Goal: Information Seeking & Learning: Learn about a topic

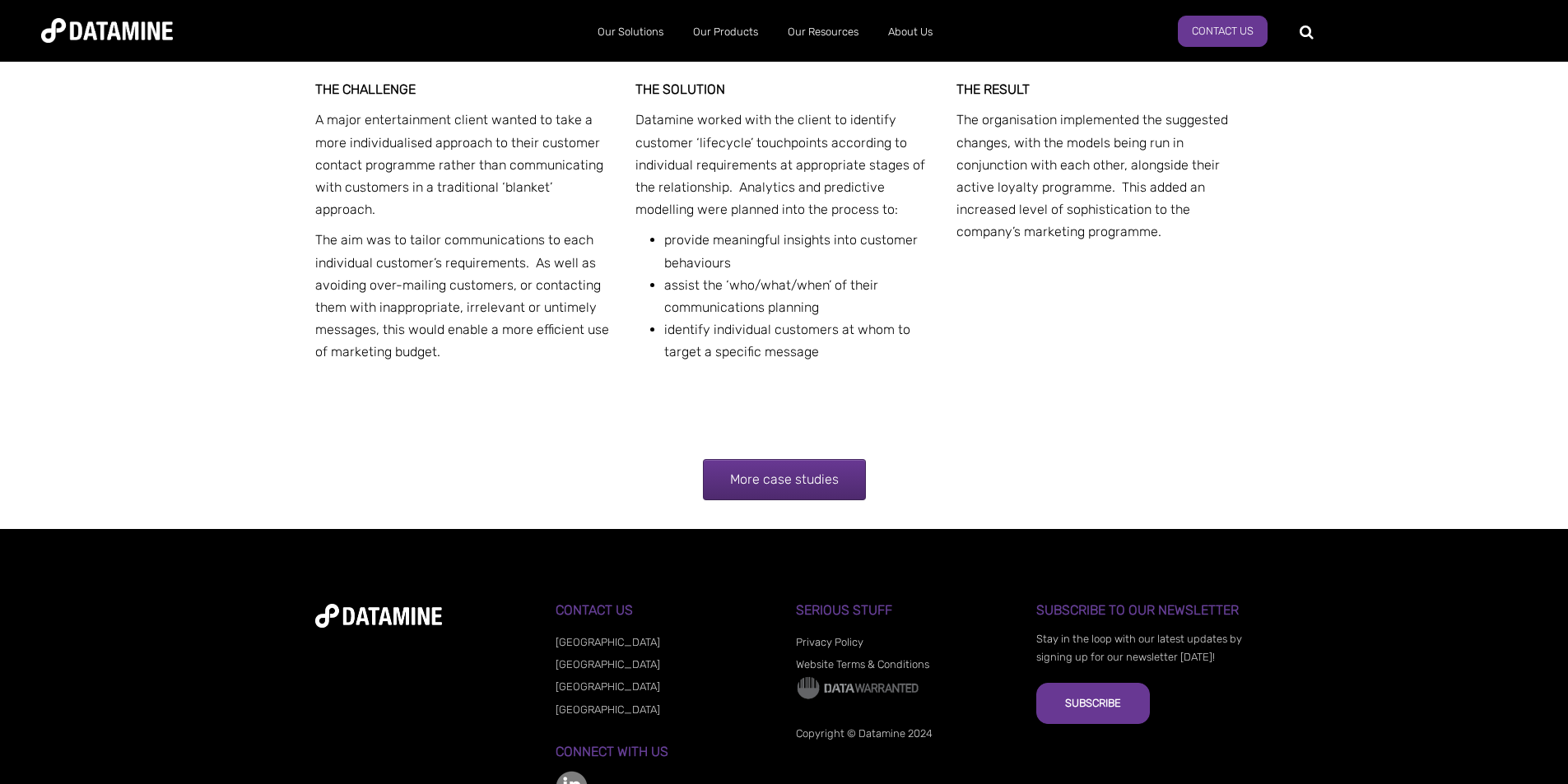
scroll to position [4838, 0]
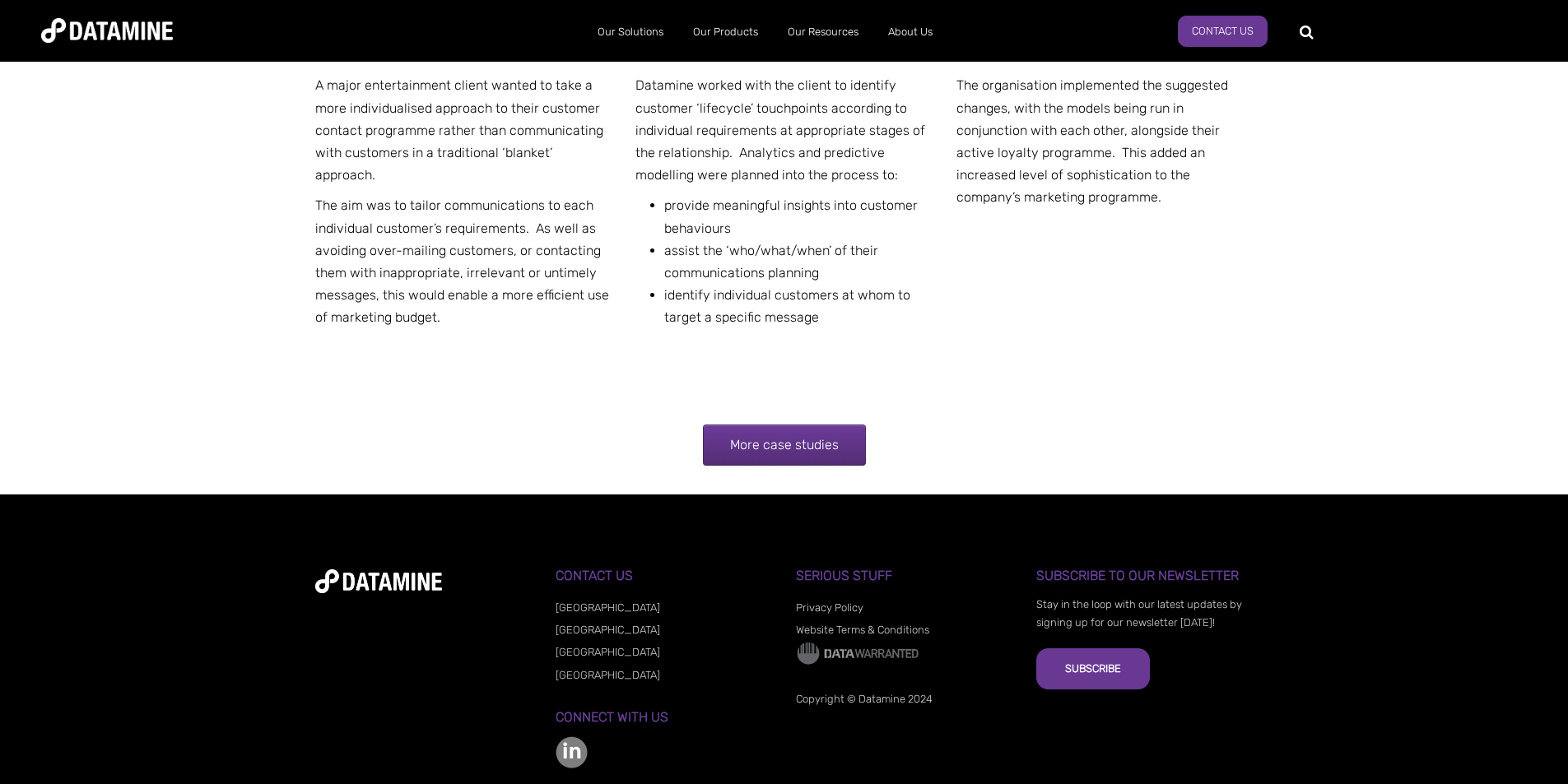
click at [786, 425] on link "More case studies" at bounding box center [784, 445] width 163 height 41
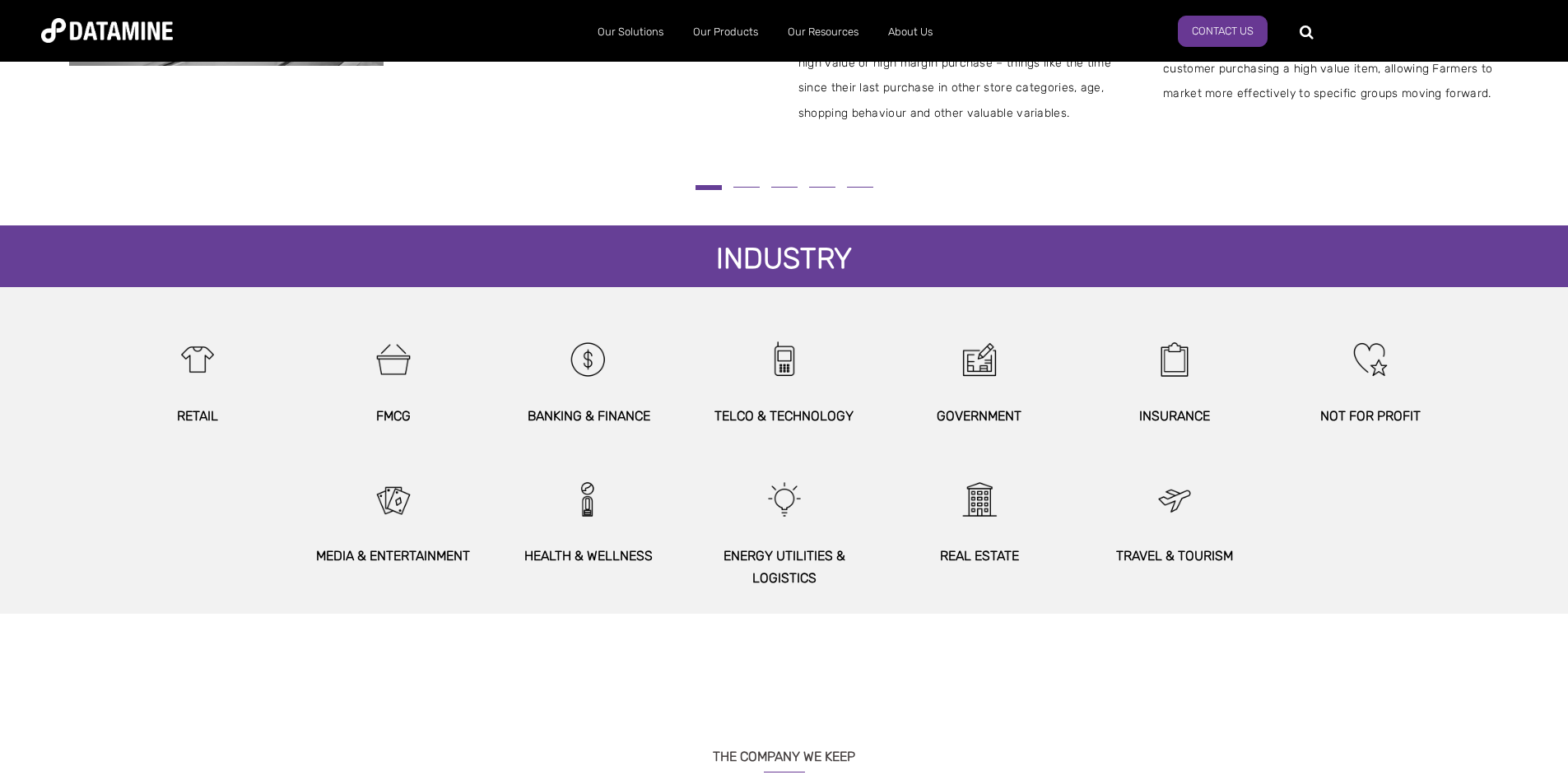
scroll to position [741, 0]
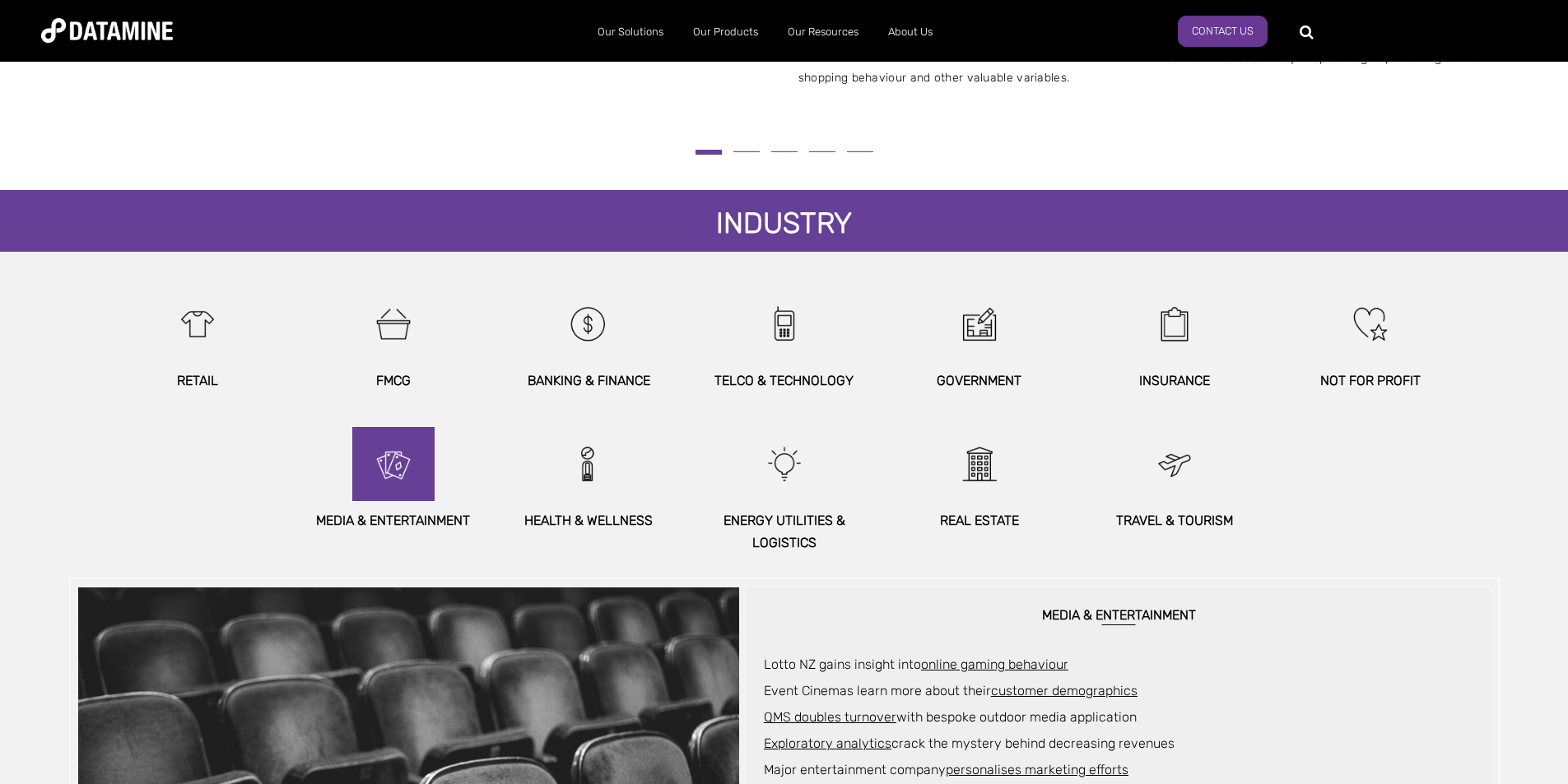
click at [407, 479] on img at bounding box center [393, 464] width 71 height 74
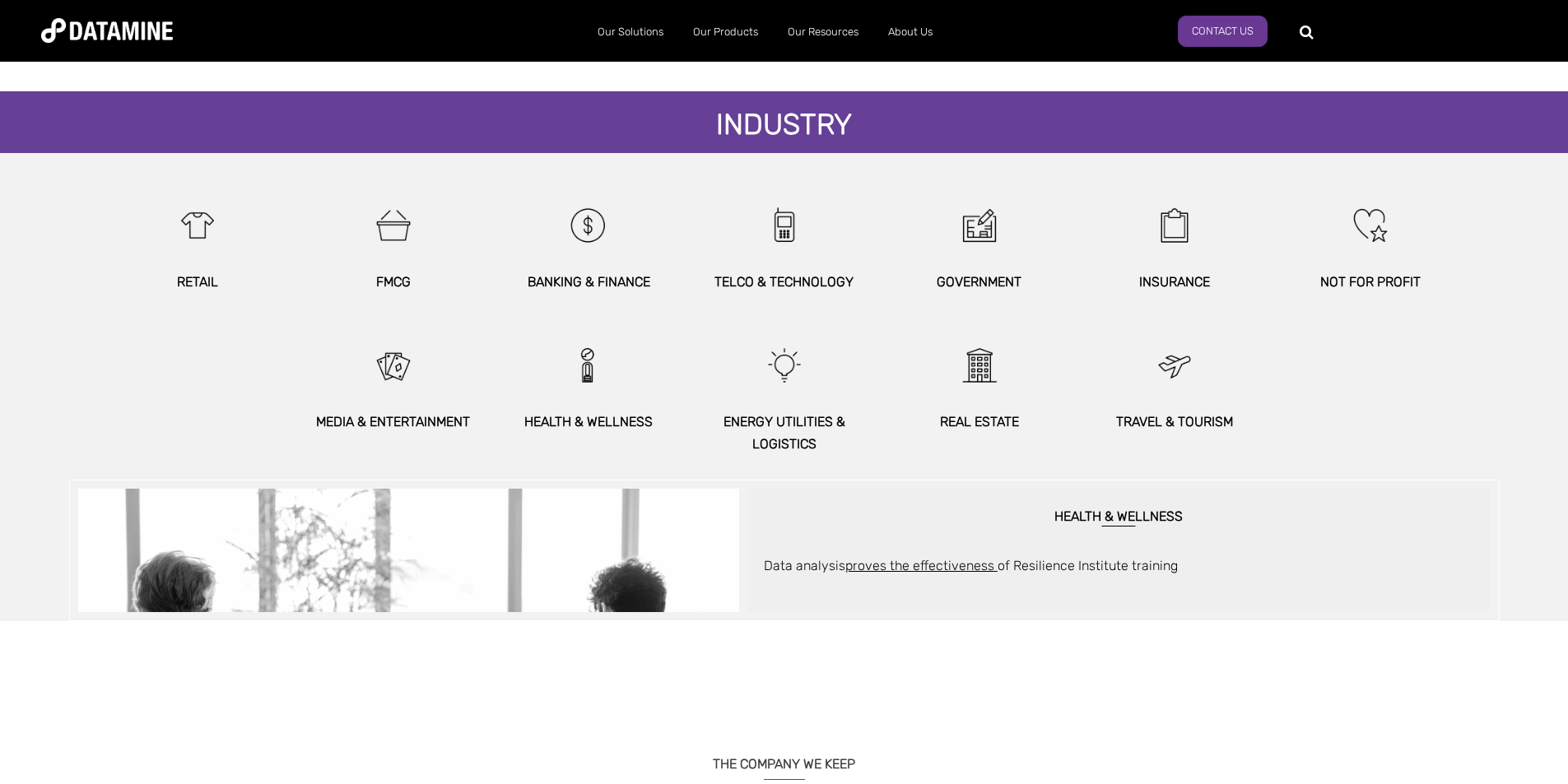
scroll to position [823, 0]
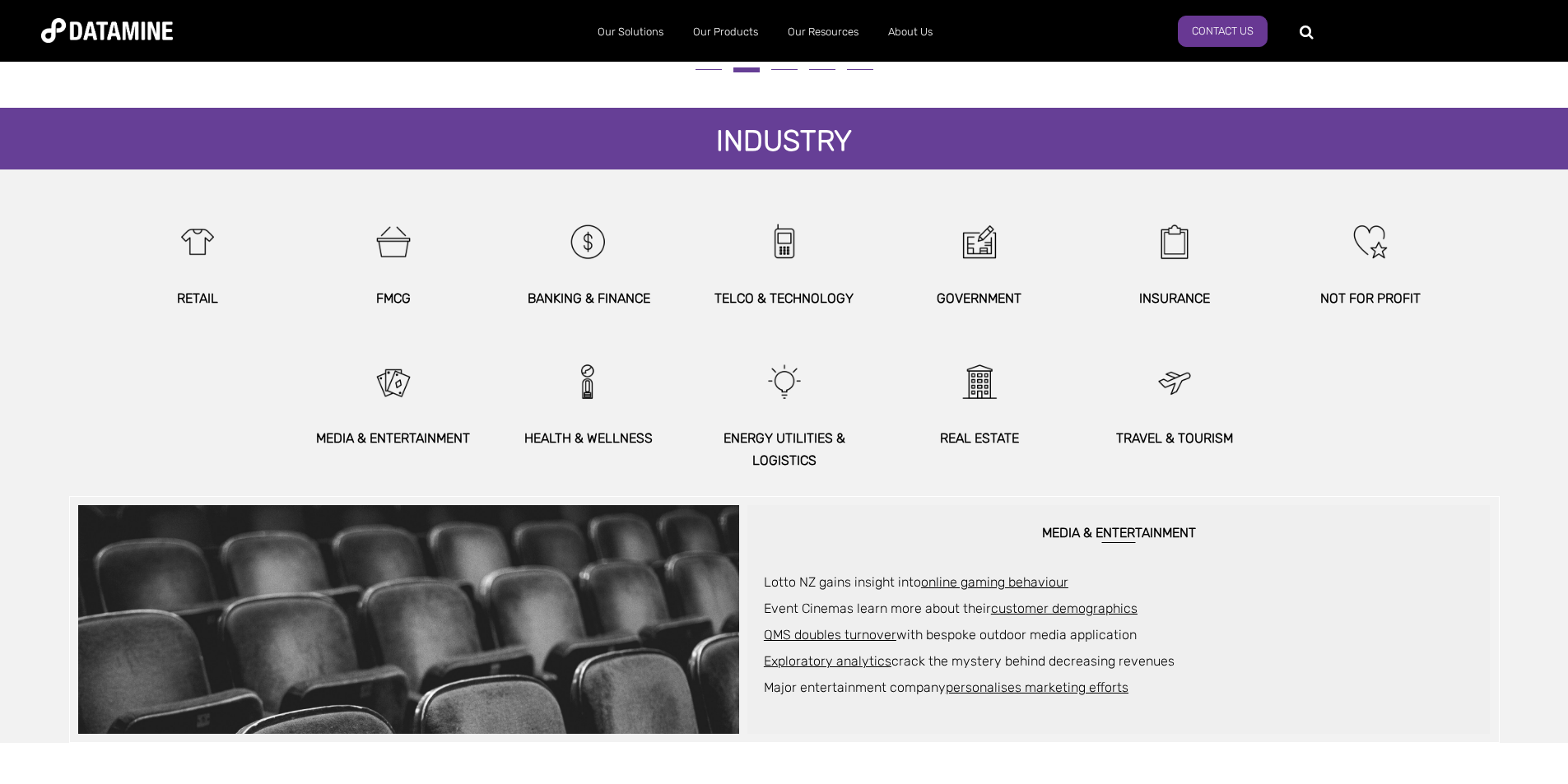
click at [1050, 608] on link "customer demographics" at bounding box center [1064, 608] width 146 height 15
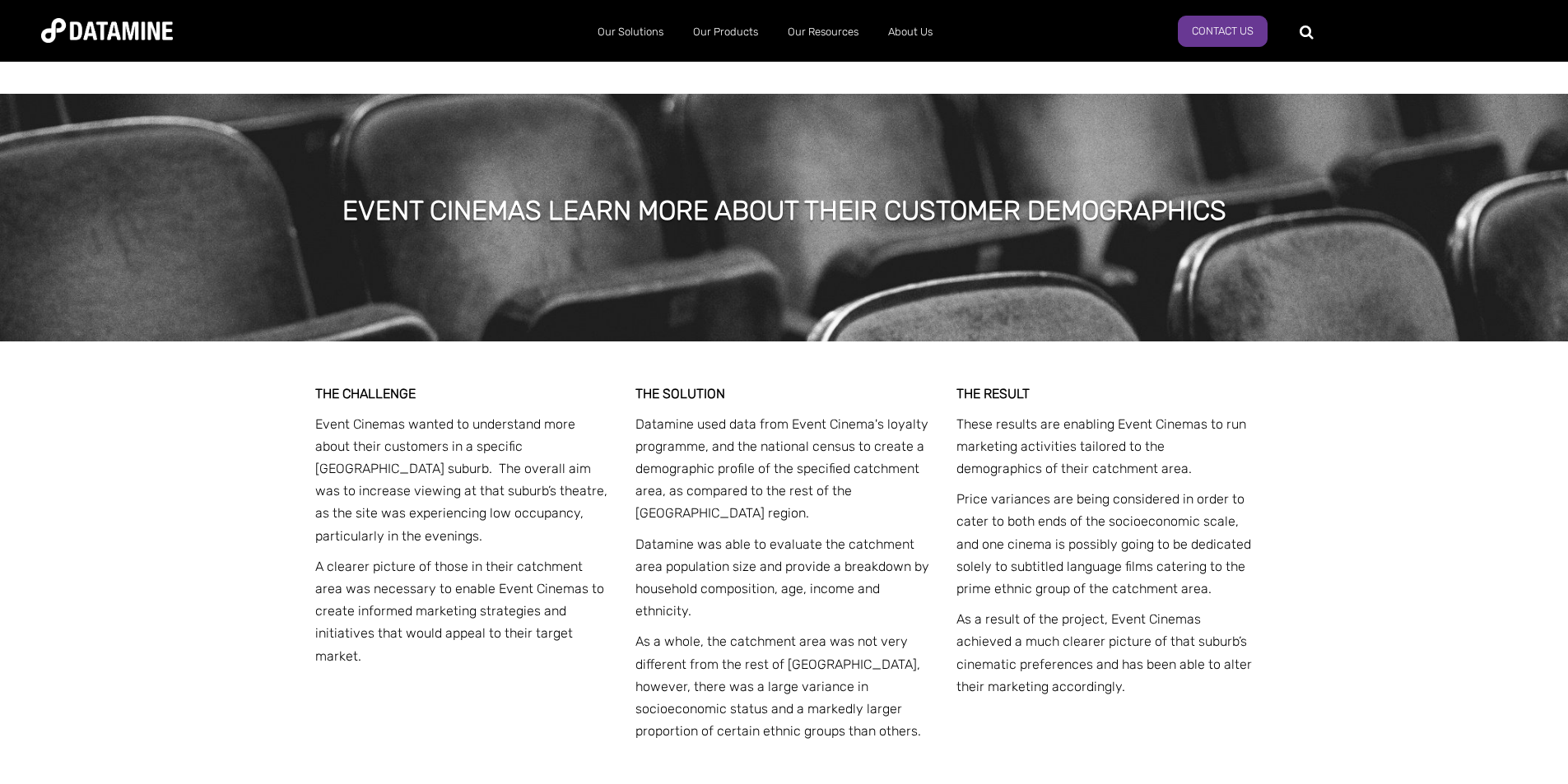
drag, startPoint x: 319, startPoint y: 354, endPoint x: 420, endPoint y: 387, distance: 106.3
click at [420, 387] on div "THE CHALLENGE Event Cinemas wanted to understand more about their customers in …" at bounding box center [463, 544] width 297 height 324
click at [238, 349] on div "THE CHALLENGE Event Cinemas wanted to understand more about their customers in …" at bounding box center [784, 581] width 1568 height 477
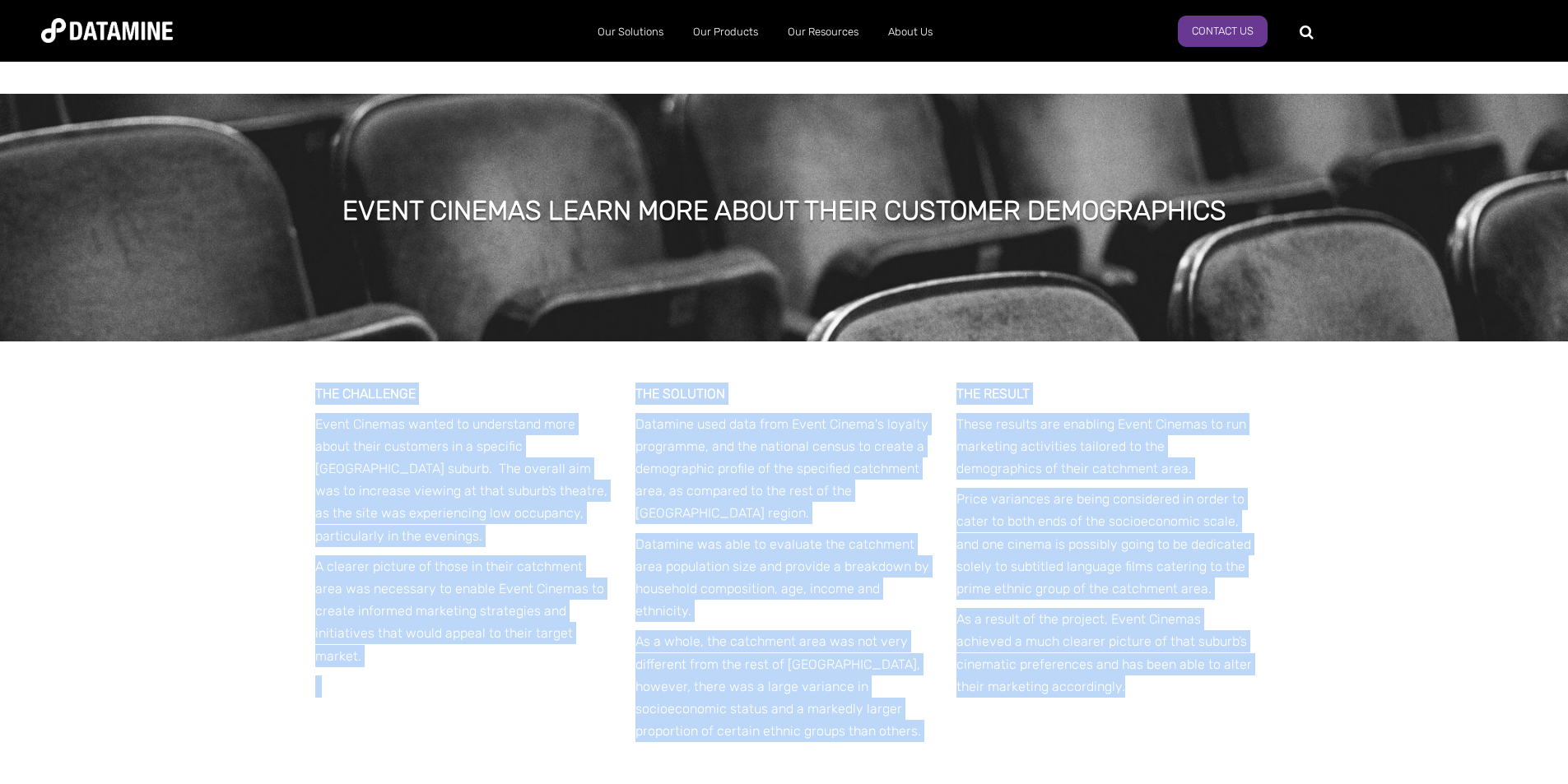
drag, startPoint x: 312, startPoint y: 357, endPoint x: 1316, endPoint y: 676, distance: 1053.5
click at [1316, 676] on div "THE CHALLENGE Event Cinemas wanted to understand more about their customers in …" at bounding box center [784, 581] width 1568 height 477
copy div "THE CHALLENGE Event Cinemas wanted to understand more about their customers in …"
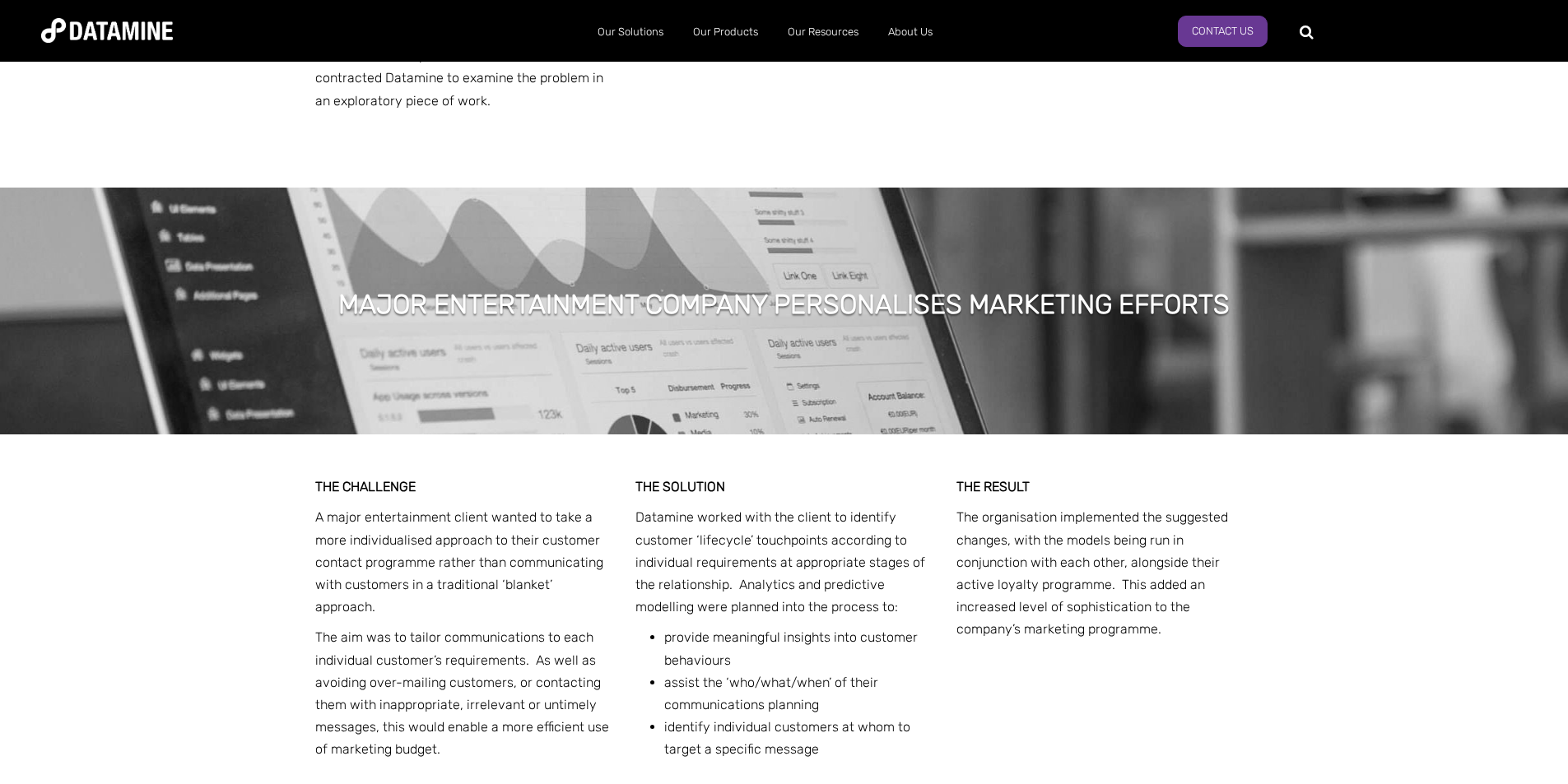
scroll to position [4526, 0]
